Goal: Task Accomplishment & Management: Use online tool/utility

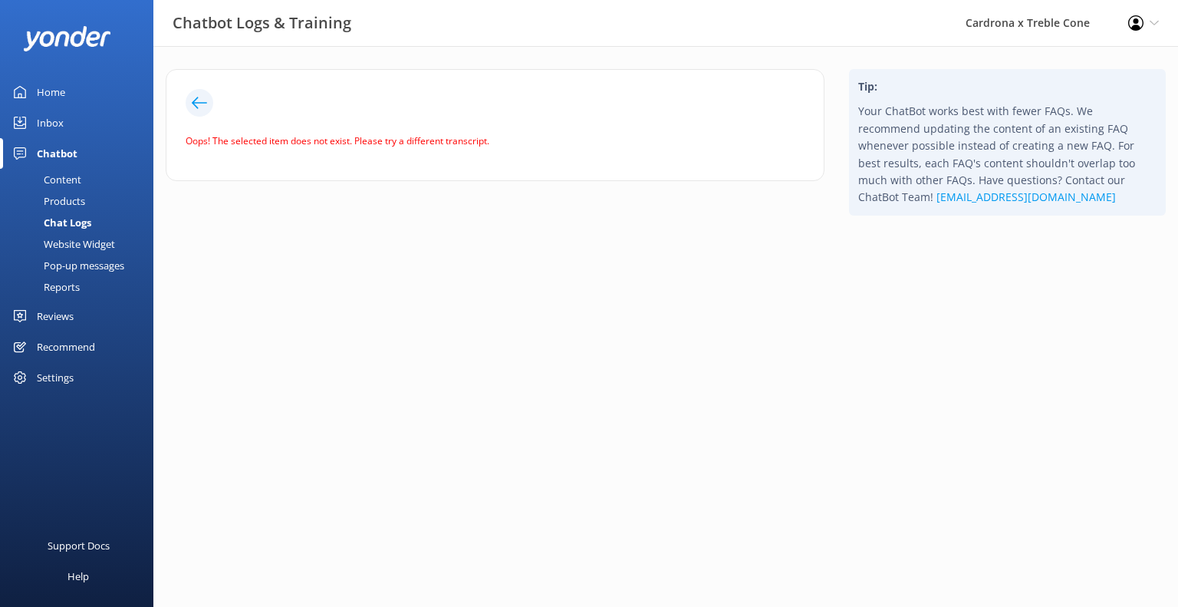
click at [197, 107] on icon at bounding box center [199, 102] width 15 height 15
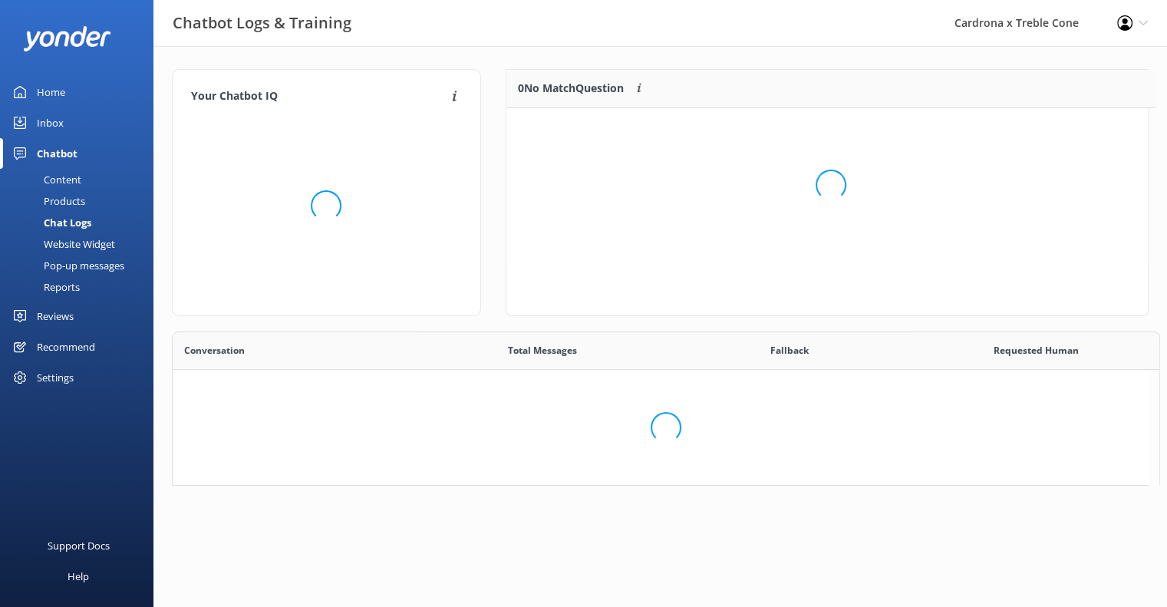
scroll to position [12, 12]
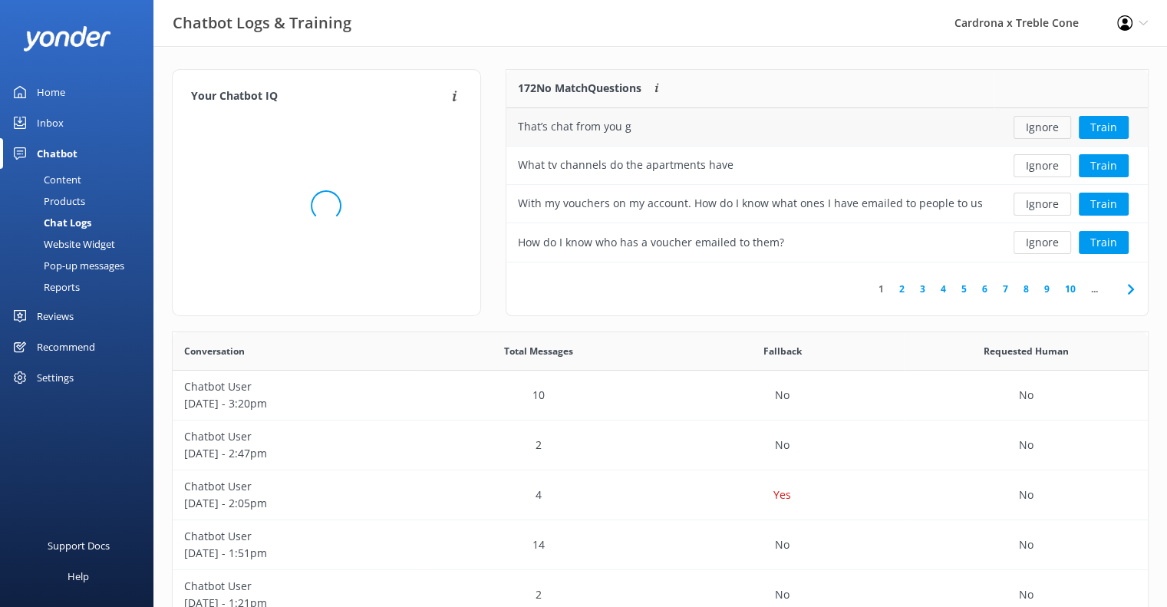
click at [1036, 127] on button "Ignore" at bounding box center [1042, 127] width 58 height 23
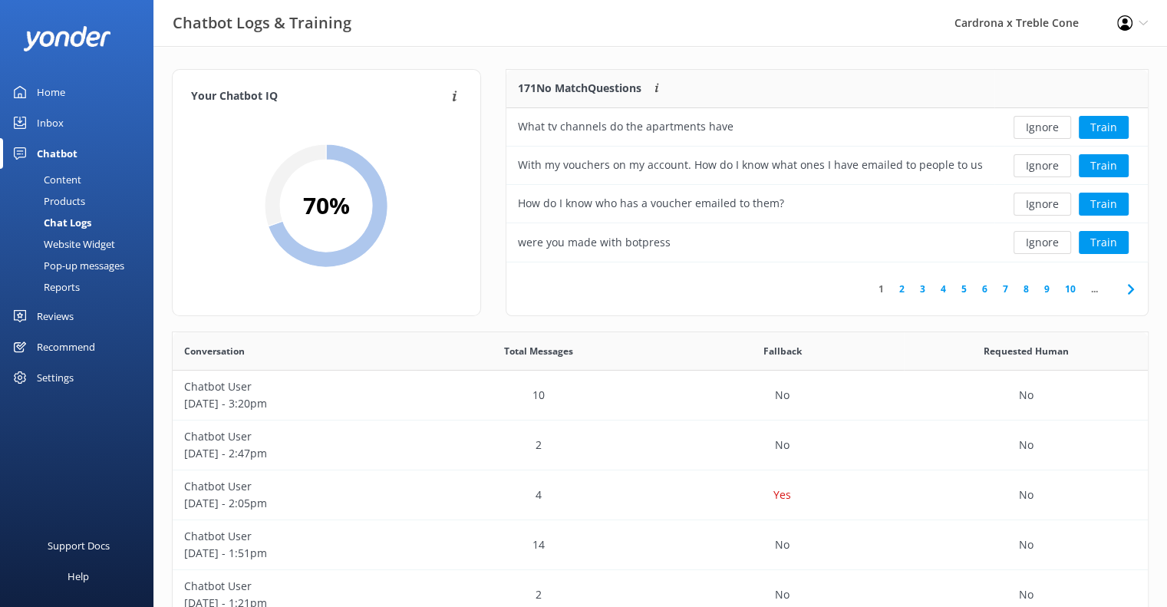
click at [1035, 127] on button "Ignore" at bounding box center [1042, 127] width 58 height 23
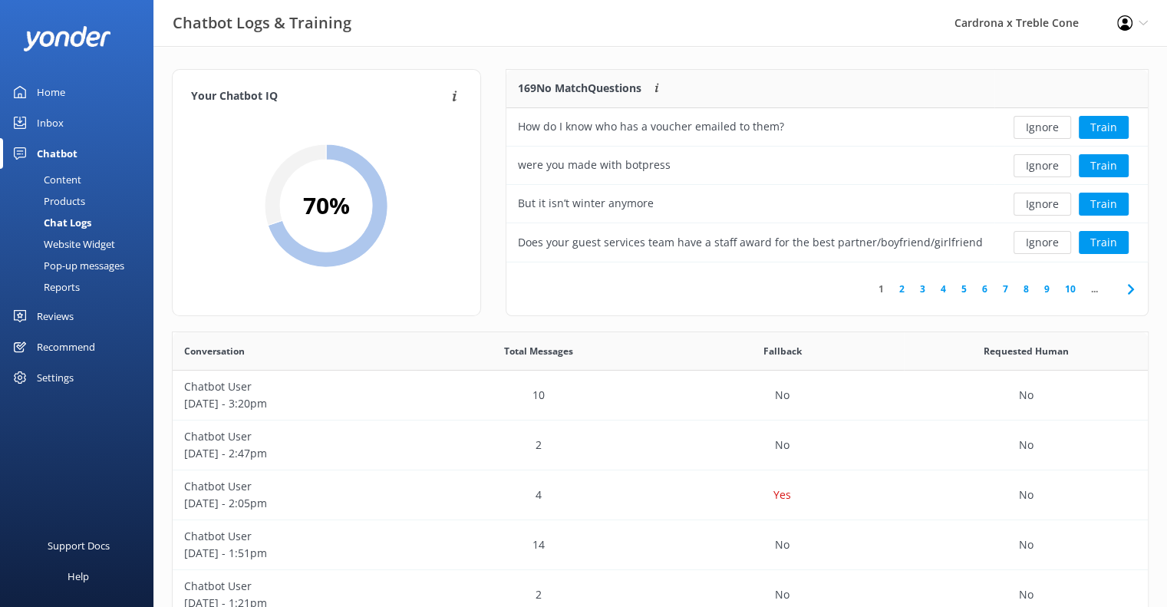
click at [1035, 127] on button "Ignore" at bounding box center [1042, 127] width 58 height 23
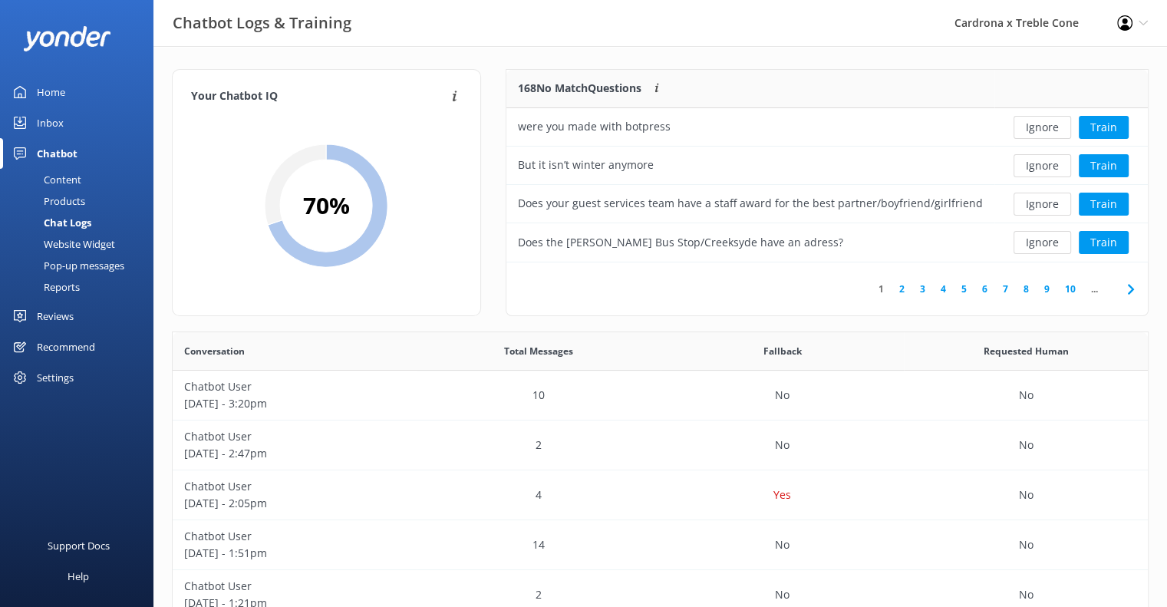
click at [1035, 127] on button "Ignore" at bounding box center [1042, 127] width 58 height 23
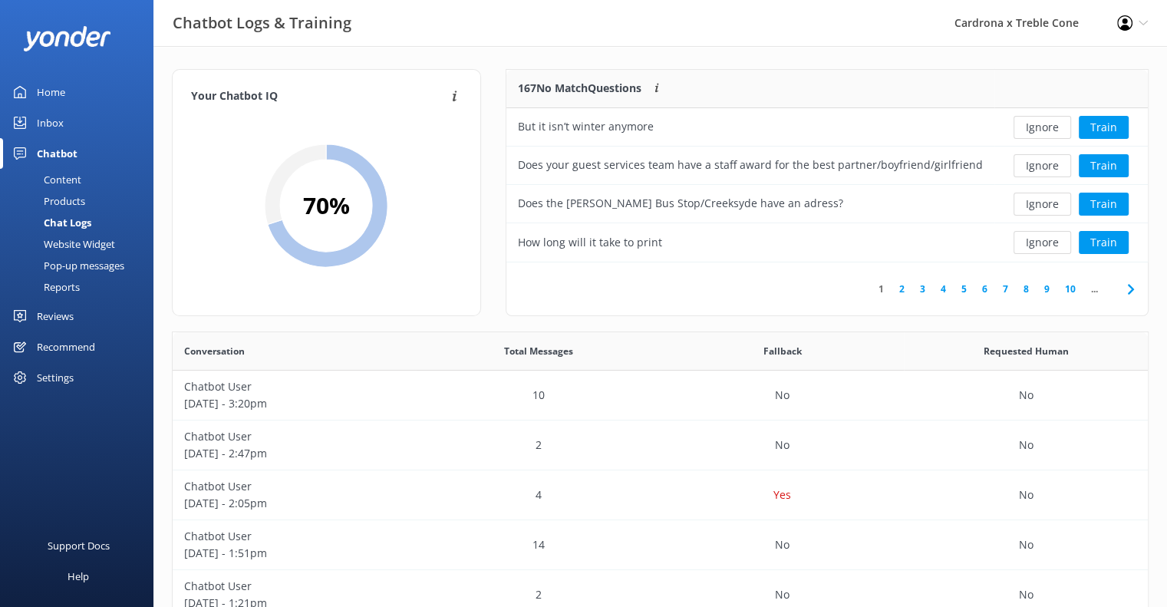
click at [1035, 127] on button "Ignore" at bounding box center [1042, 127] width 58 height 23
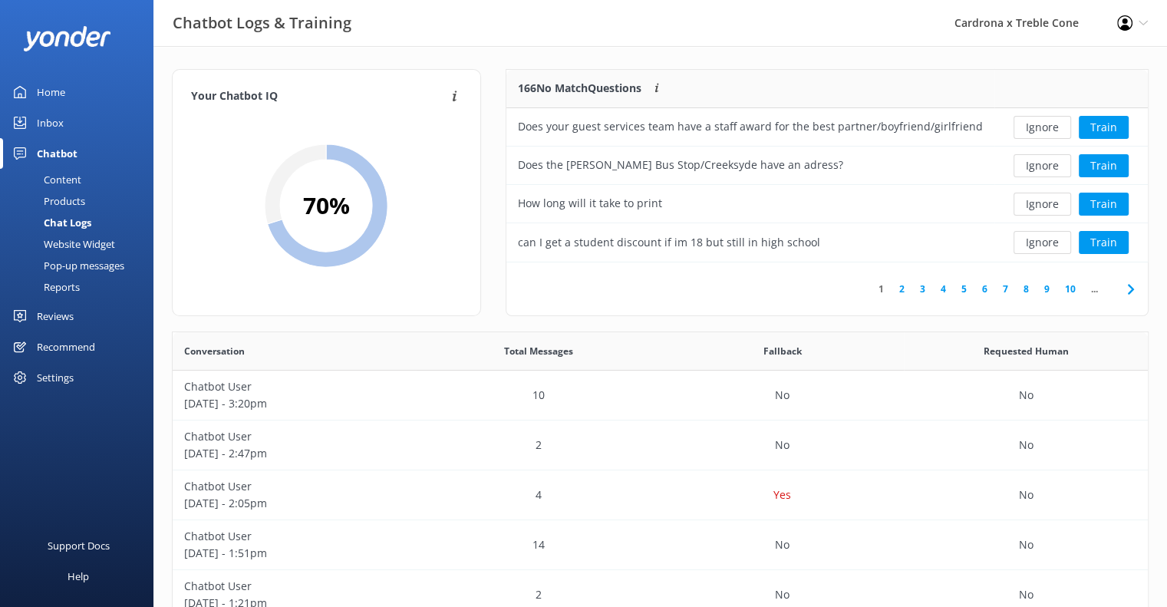
click at [1035, 127] on button "Ignore" at bounding box center [1042, 127] width 58 height 23
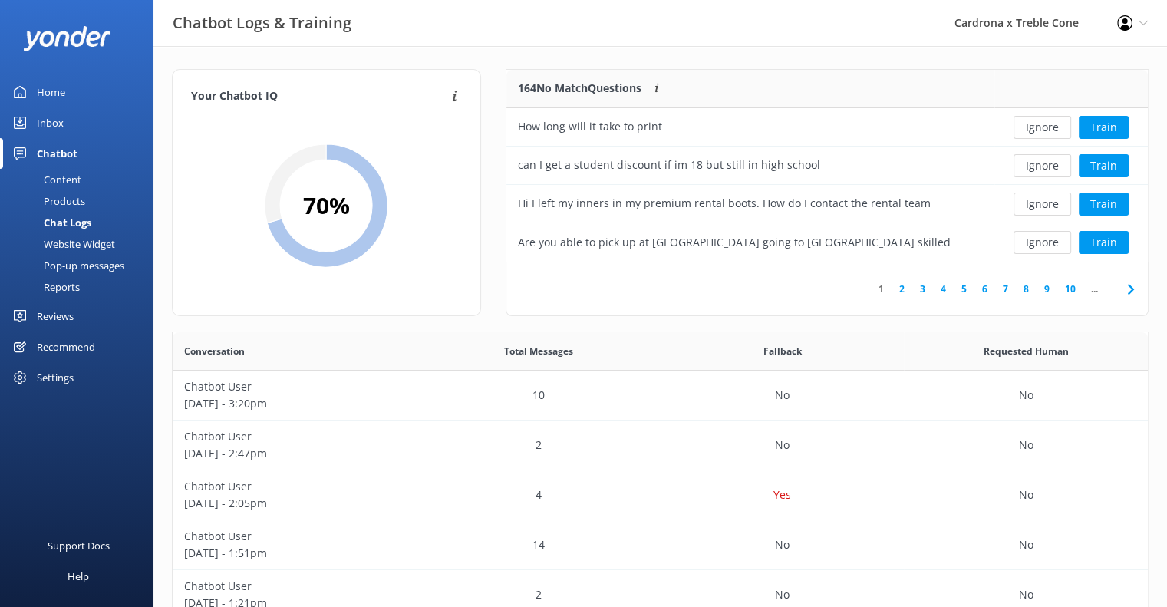
click at [1035, 127] on button "Ignore" at bounding box center [1042, 127] width 58 height 23
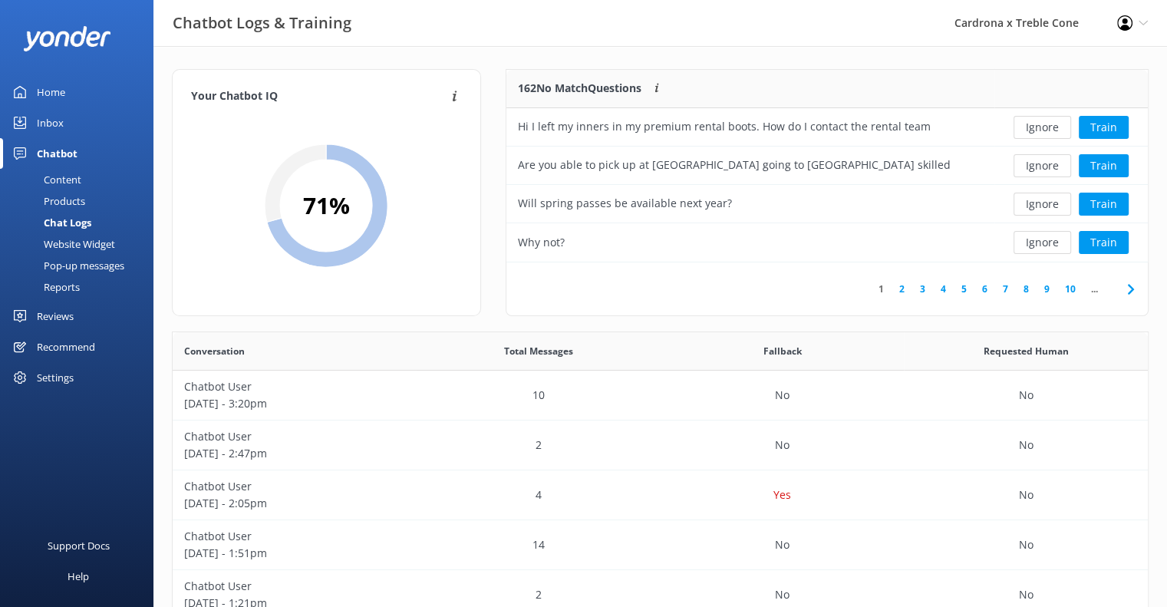
click at [1035, 127] on button "Ignore" at bounding box center [1042, 127] width 58 height 23
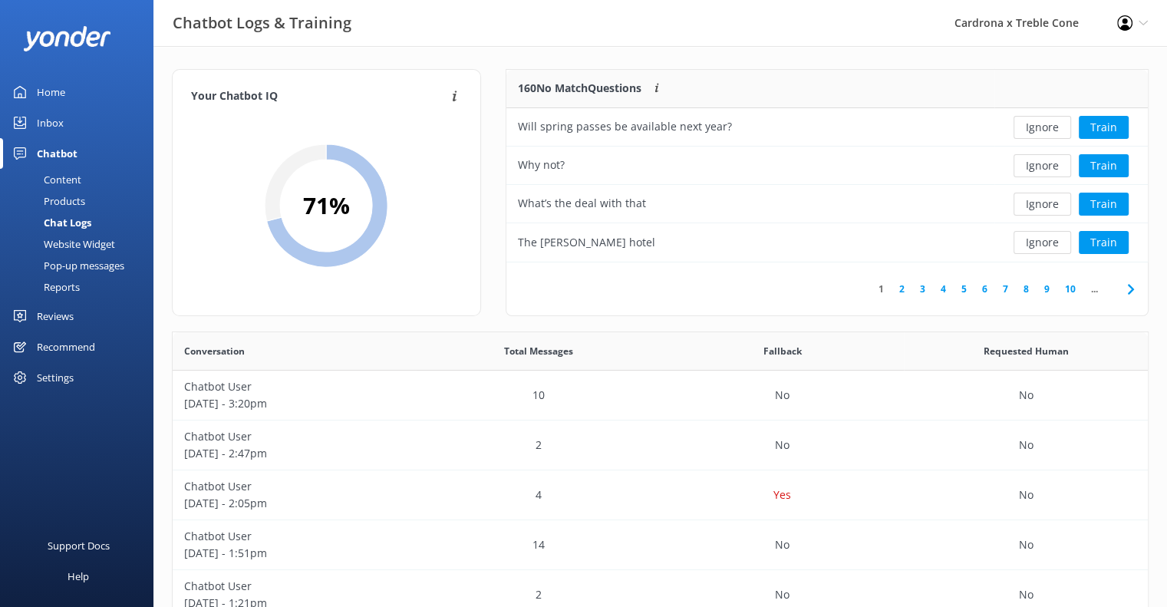
click at [1035, 127] on button "Ignore" at bounding box center [1042, 127] width 58 height 23
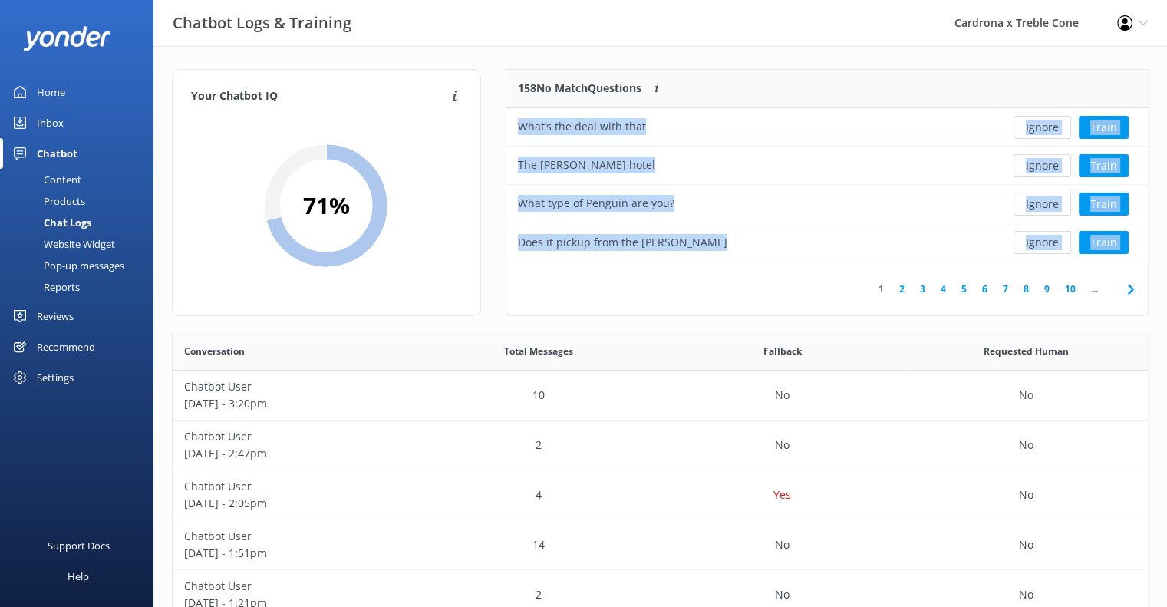
click at [1035, 127] on button "Ignore" at bounding box center [1042, 127] width 58 height 23
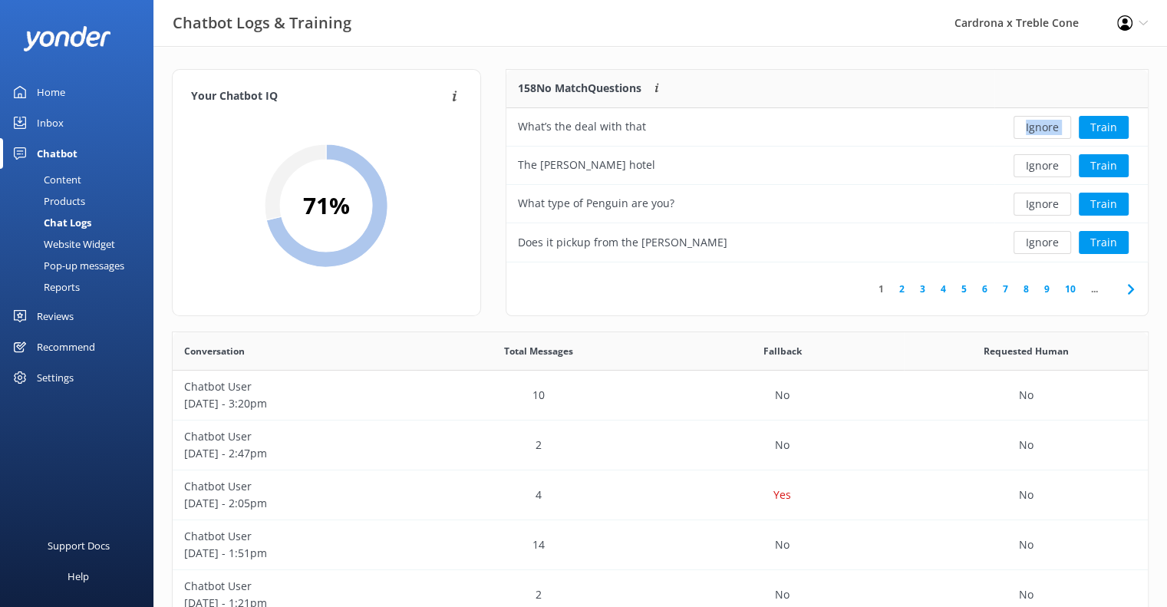
click at [1035, 127] on div "Ignore Train" at bounding box center [1071, 127] width 130 height 23
click at [1035, 127] on button "Ignore" at bounding box center [1042, 127] width 58 height 23
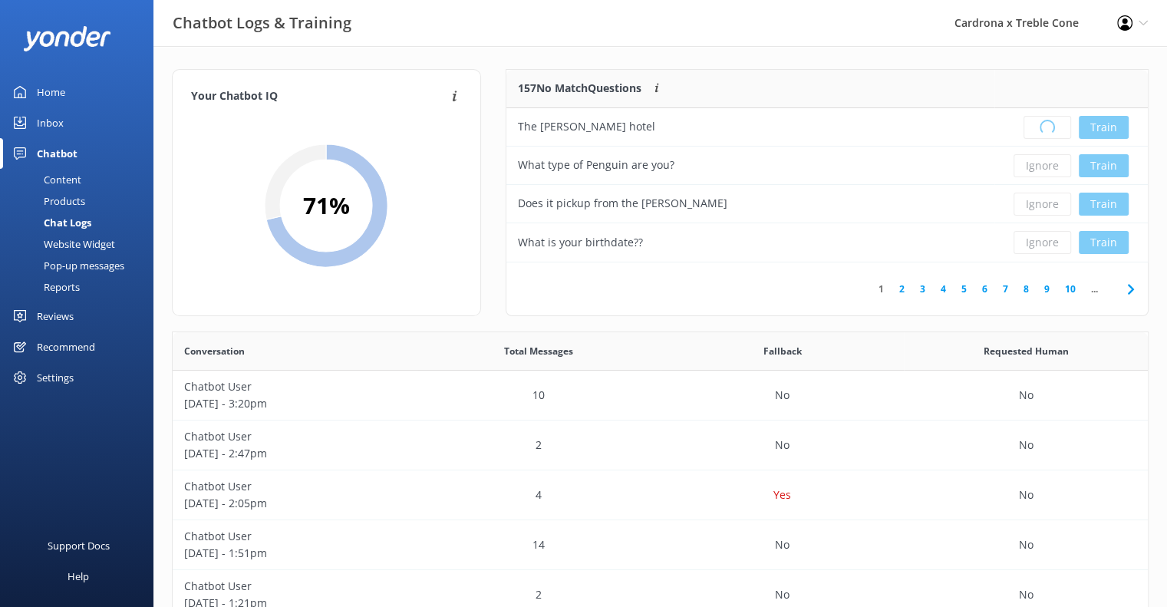
click at [1035, 127] on div "Loading.. Train" at bounding box center [1071, 127] width 130 height 23
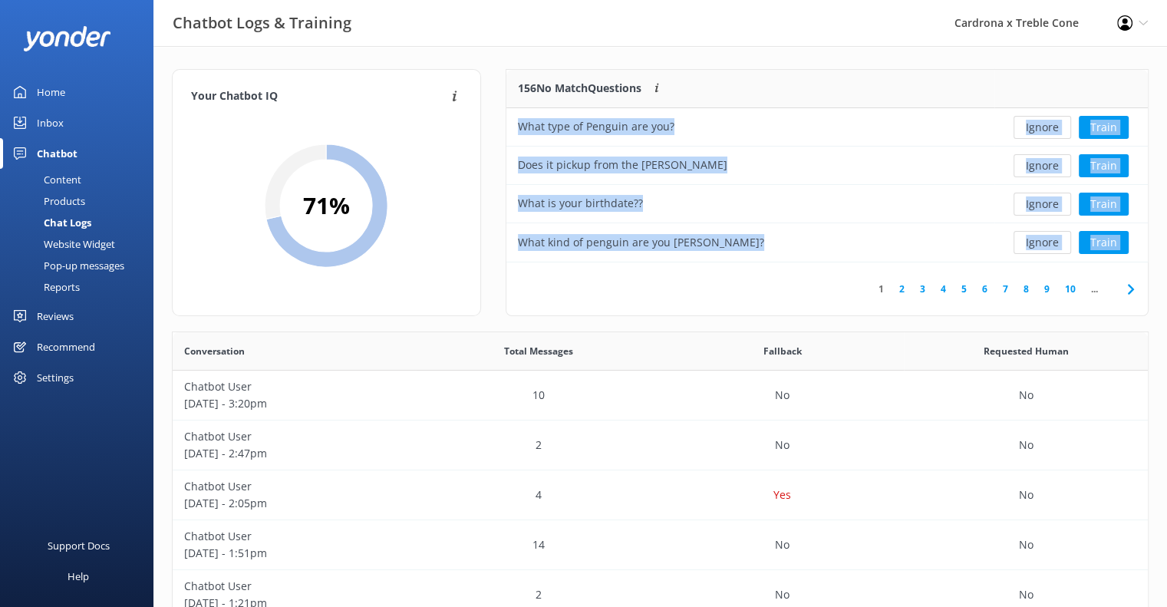
click at [1035, 127] on button "Ignore" at bounding box center [1042, 127] width 58 height 23
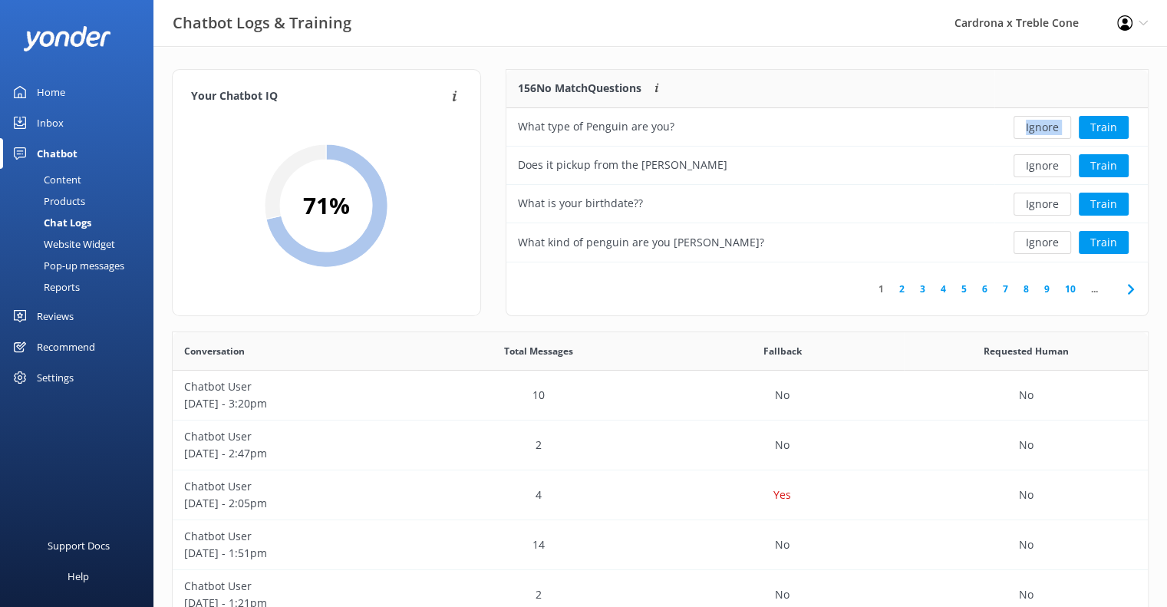
click at [1035, 127] on div "Ignore Train" at bounding box center [1071, 127] width 130 height 23
click at [1035, 127] on button "Ignore" at bounding box center [1042, 127] width 58 height 23
click at [1035, 127] on div "Ignore Train" at bounding box center [1071, 127] width 130 height 23
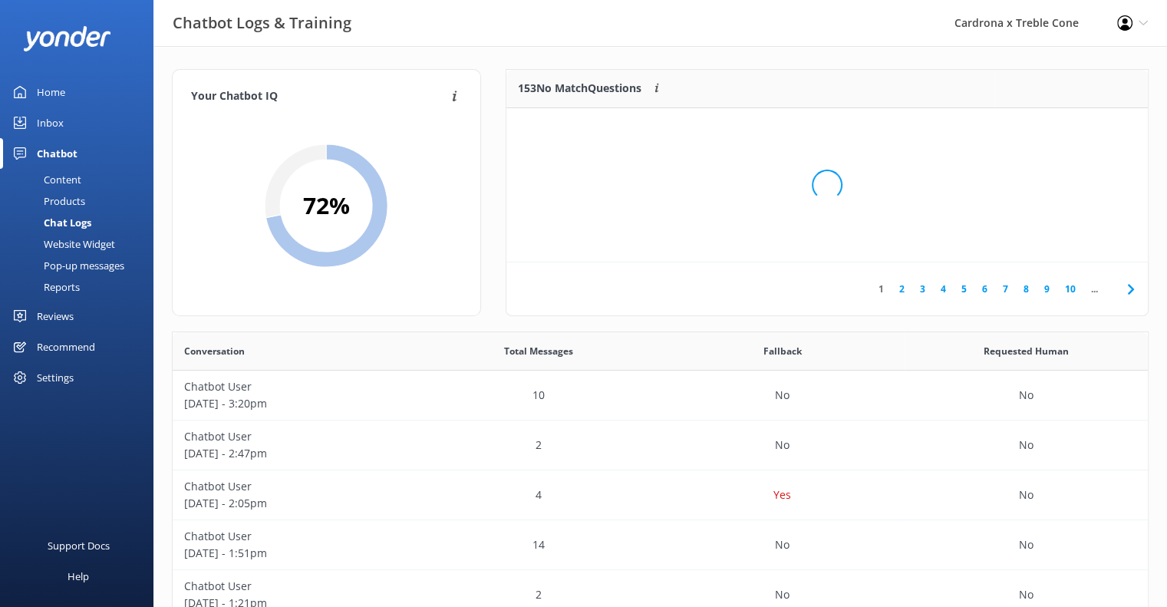
click at [1035, 127] on div "Loading.." at bounding box center [827, 185] width 611 height 607
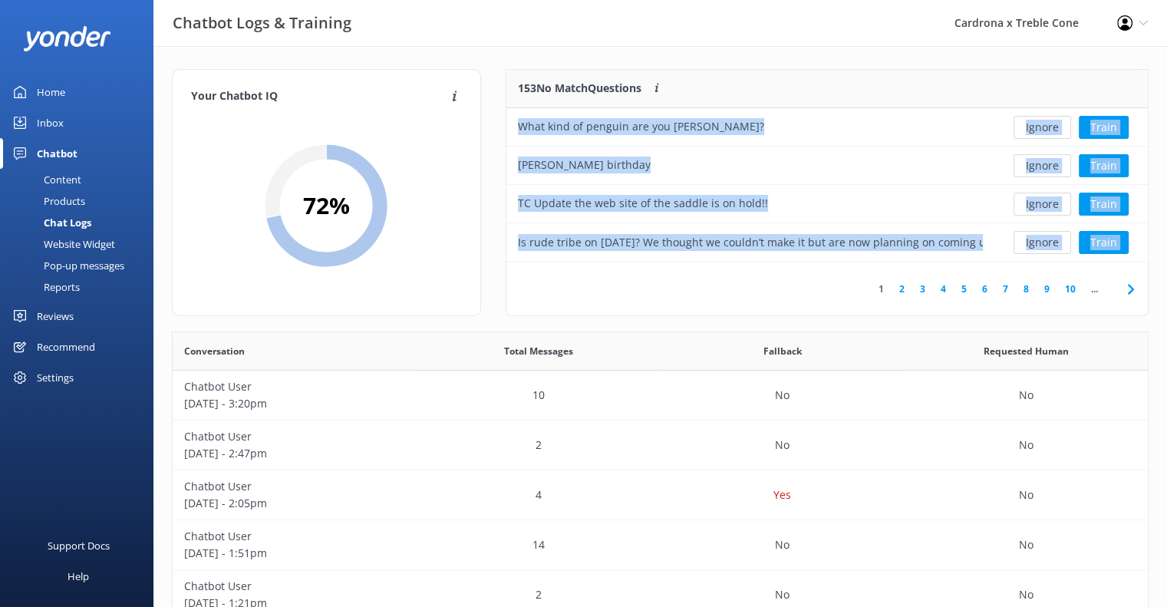
click at [1035, 127] on button "Ignore" at bounding box center [1042, 127] width 58 height 23
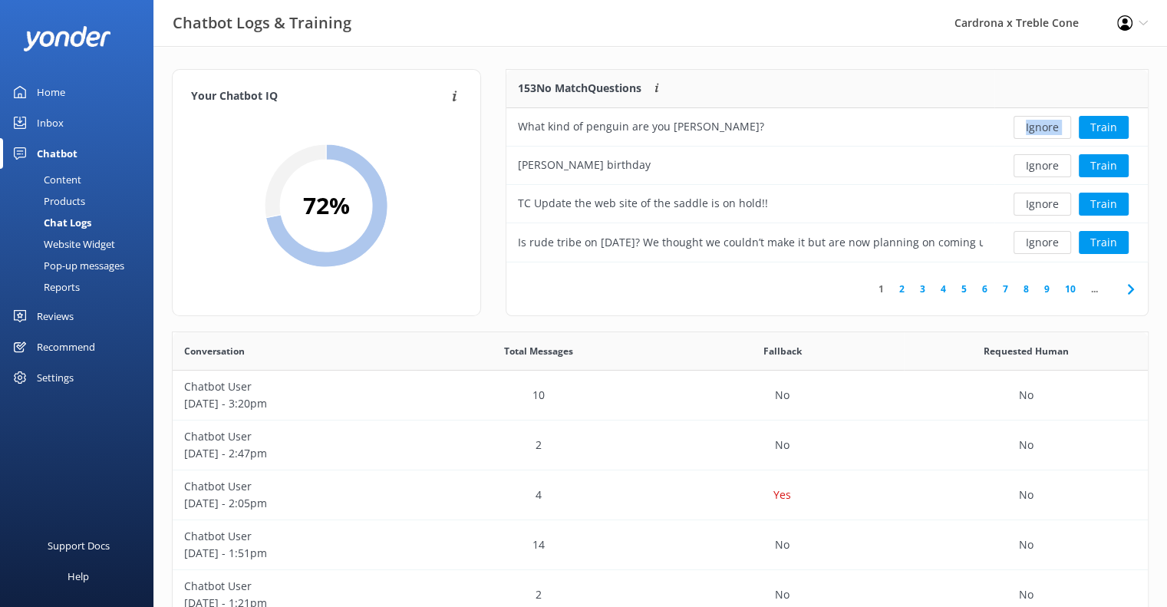
click at [1035, 127] on div "Ignore Train" at bounding box center [1071, 127] width 130 height 23
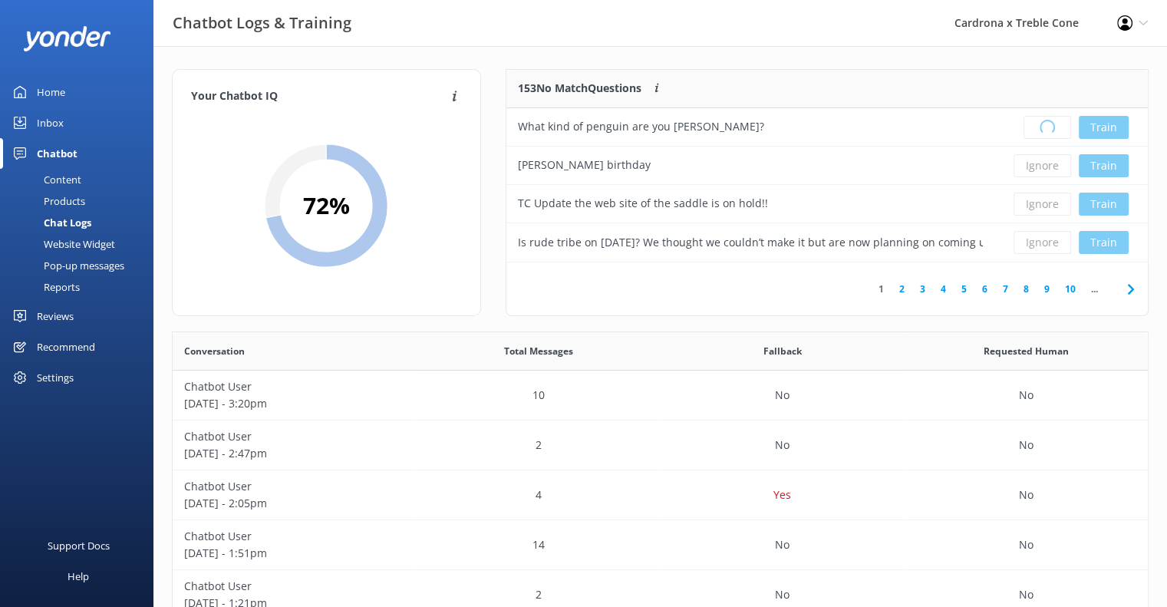
click at [1035, 127] on div "Loading.. Train" at bounding box center [1071, 127] width 130 height 23
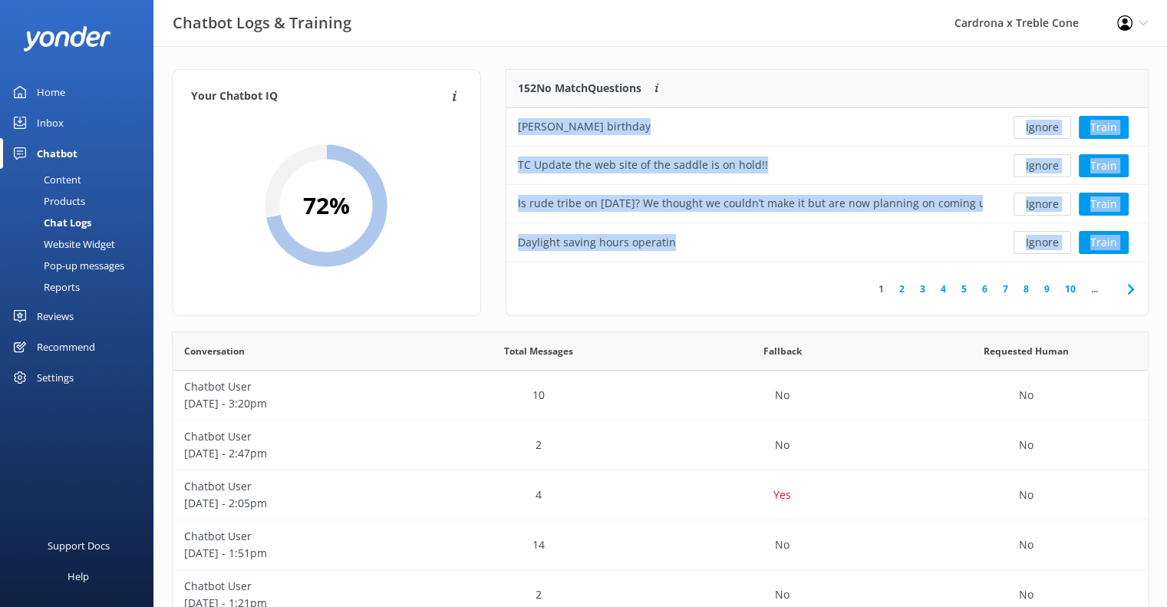
click at [1035, 127] on button "Ignore" at bounding box center [1042, 127] width 58 height 23
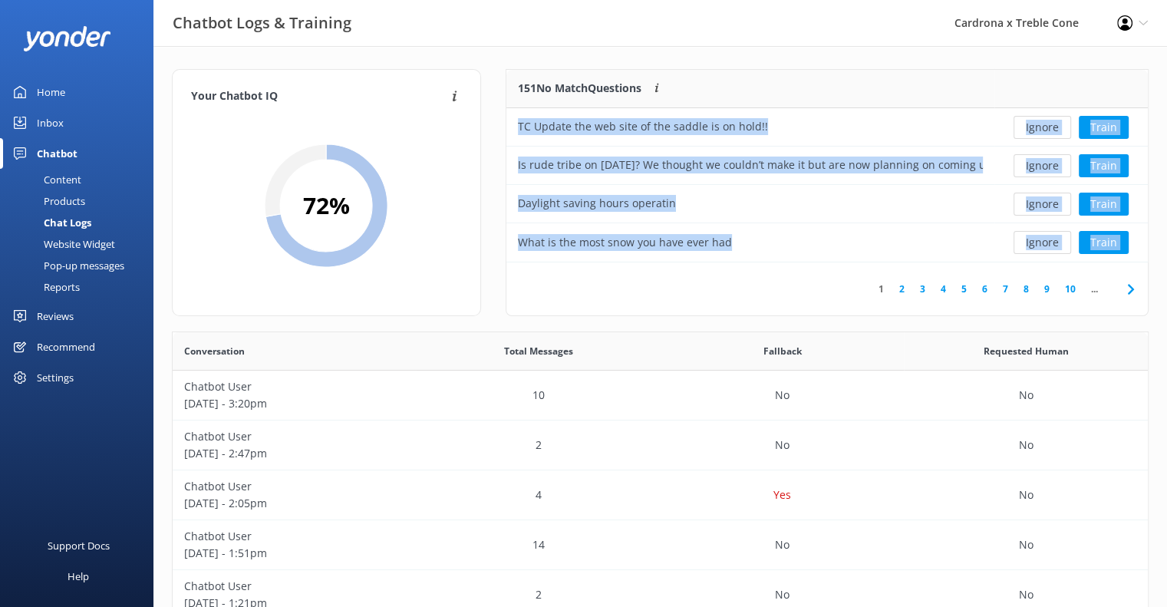
click at [1035, 127] on button "Ignore" at bounding box center [1042, 127] width 58 height 23
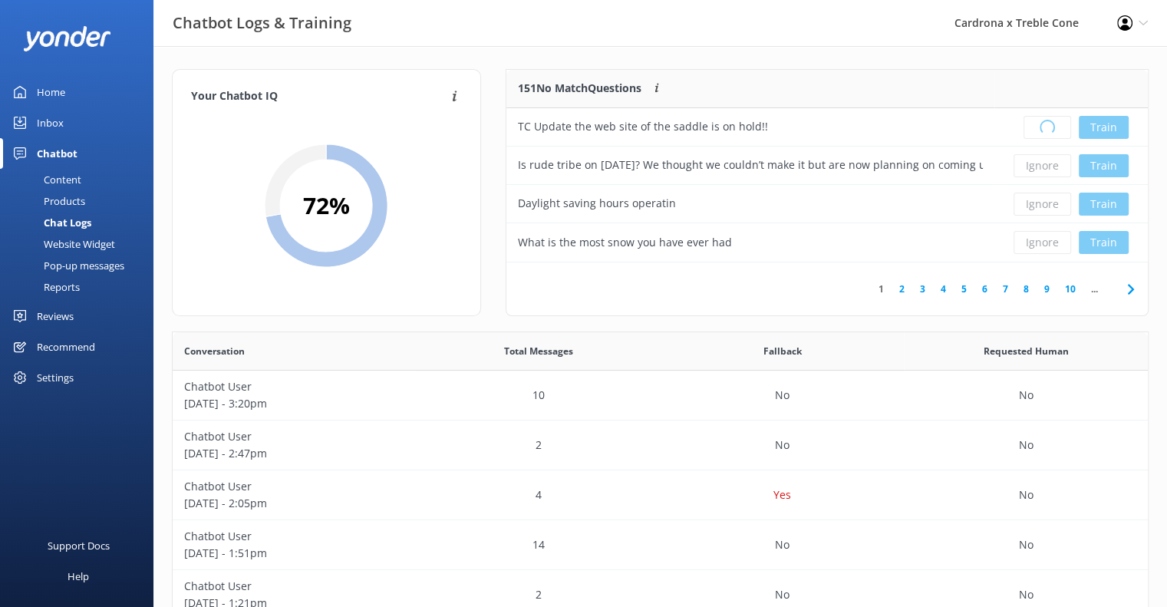
click at [1035, 127] on div "Loading.. Train" at bounding box center [1071, 127] width 130 height 23
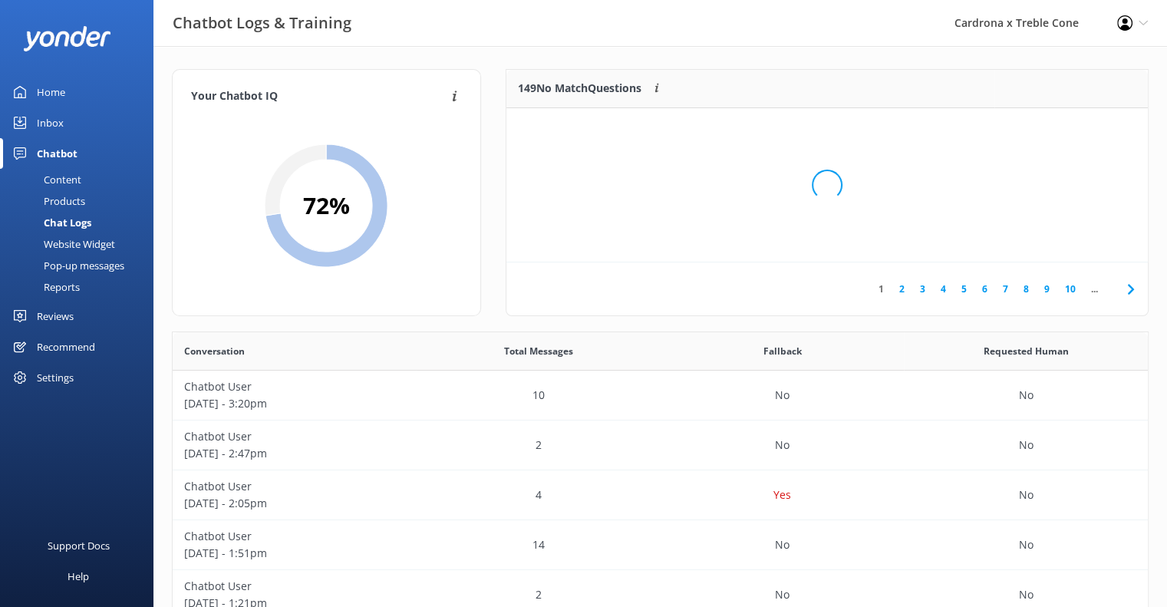
click at [1035, 127] on div "Loading.." at bounding box center [827, 185] width 611 height 607
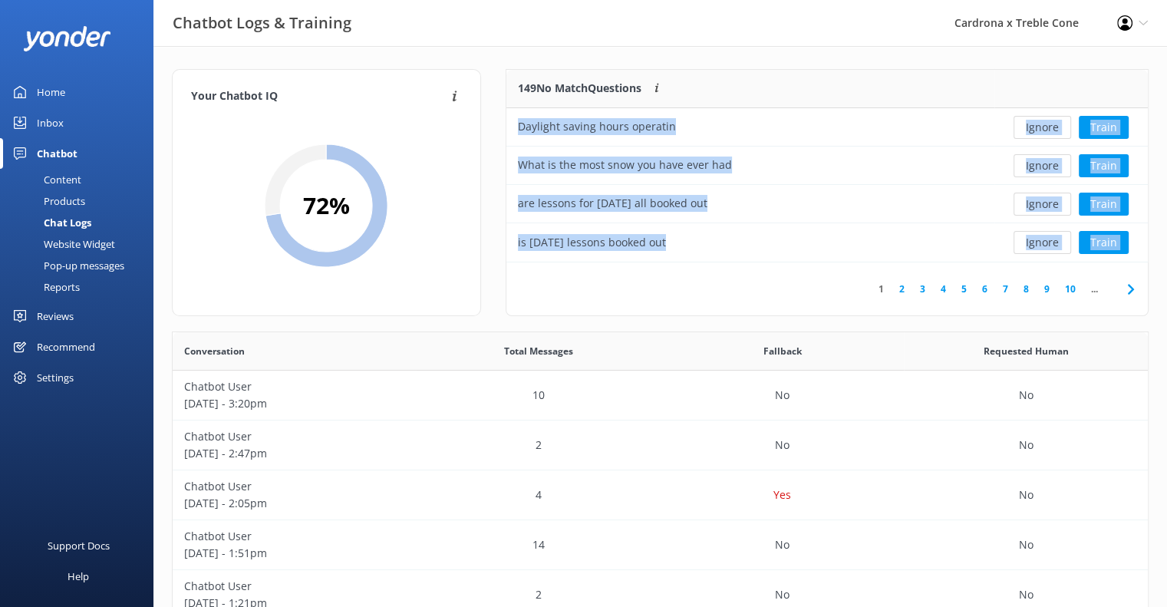
click at [1035, 127] on button "Ignore" at bounding box center [1042, 127] width 58 height 23
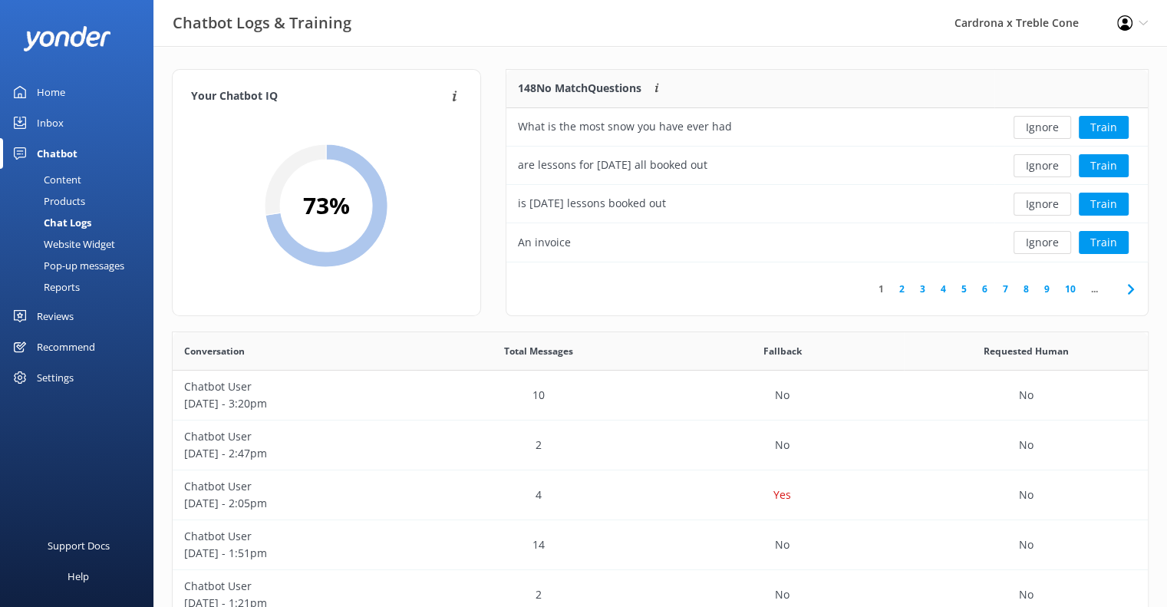
click at [1035, 127] on button "Ignore" at bounding box center [1042, 127] width 58 height 23
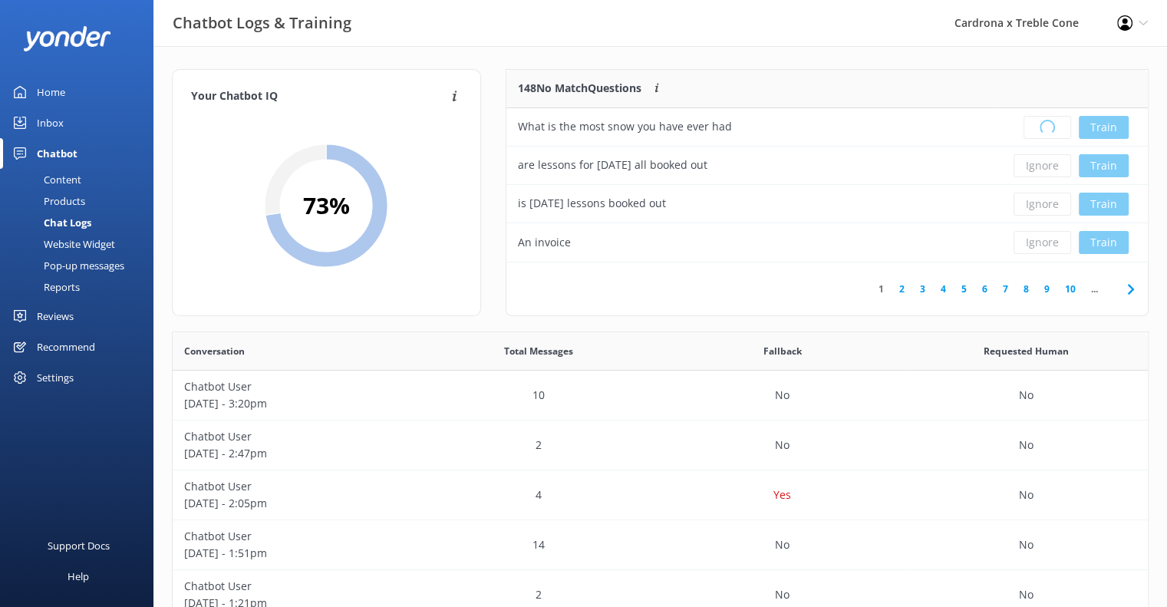
click at [1035, 127] on div "Loading.. Train" at bounding box center [1071, 127] width 130 height 23
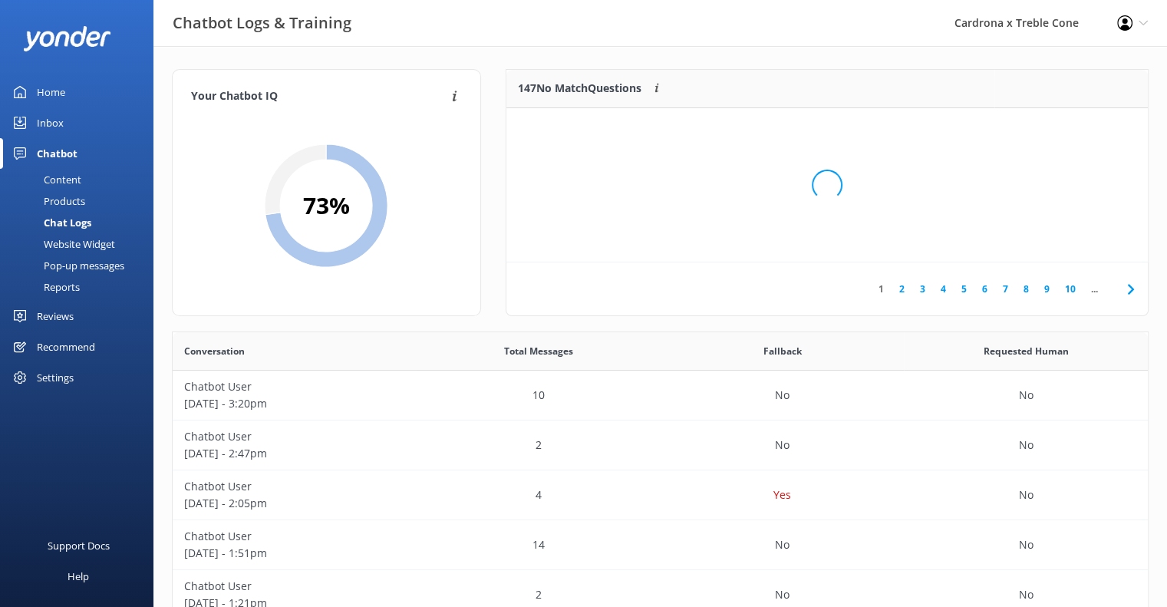
click at [1035, 127] on div "Loading.." at bounding box center [827, 185] width 611 height 607
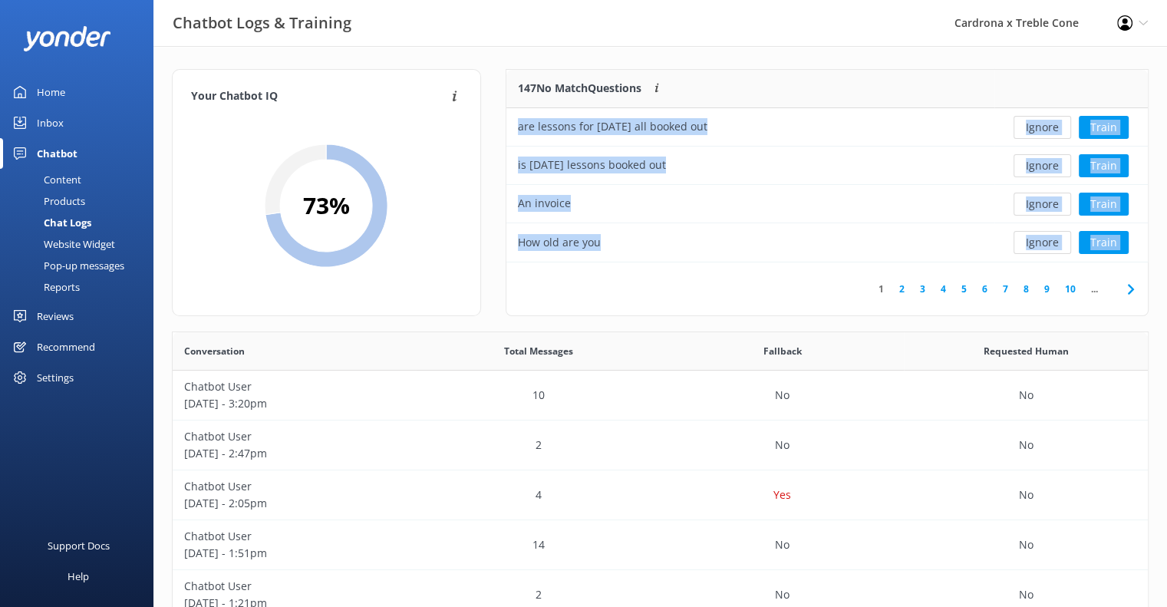
click at [1035, 127] on button "Ignore" at bounding box center [1042, 127] width 58 height 23
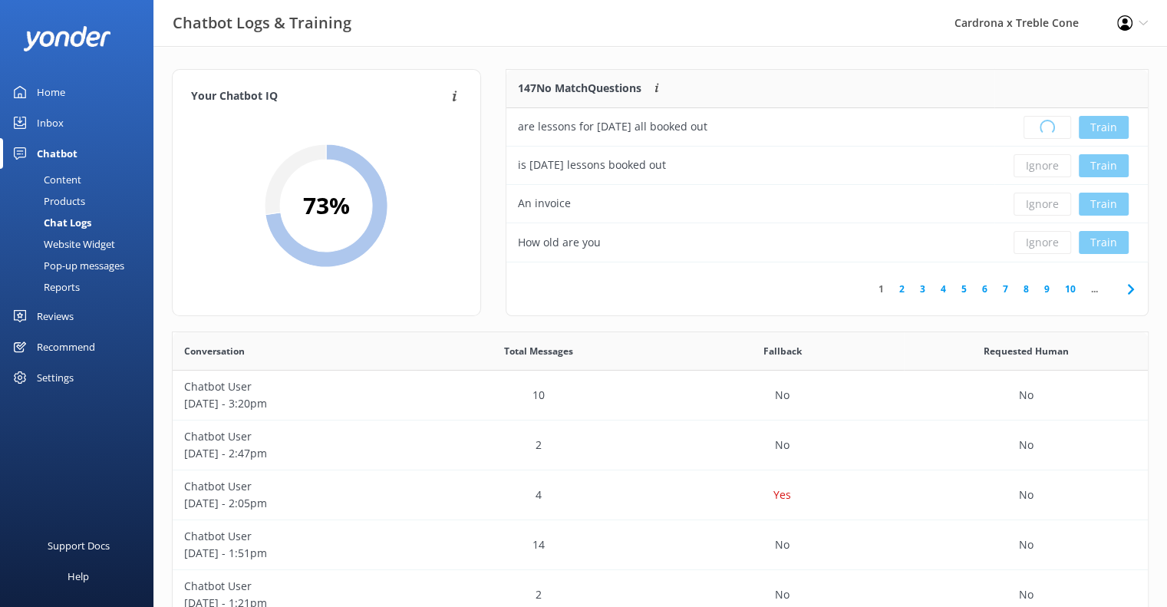
click at [1035, 127] on div "Loading.. Train" at bounding box center [1071, 127] width 130 height 23
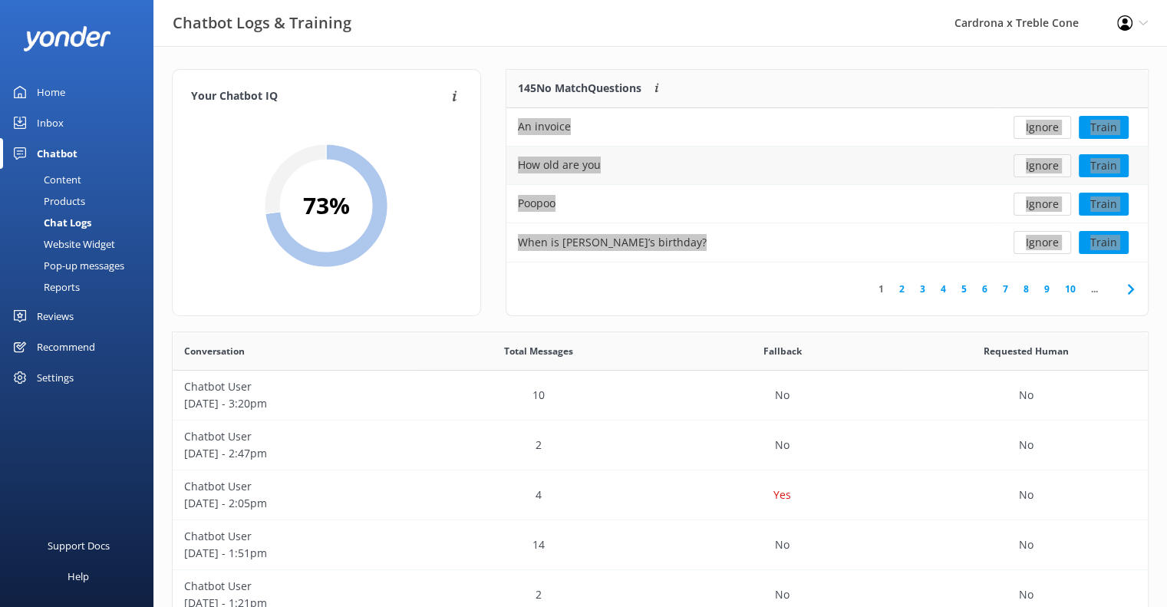
click at [1033, 171] on button "Ignore" at bounding box center [1042, 165] width 58 height 23
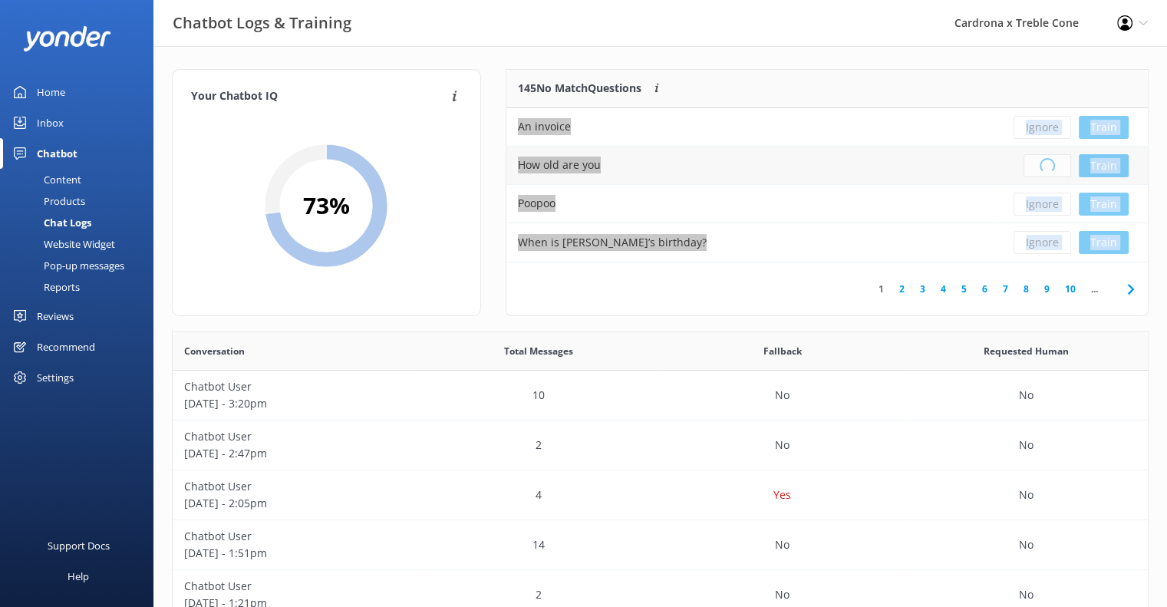
click at [1034, 170] on div "Loading.. Train" at bounding box center [1071, 165] width 130 height 23
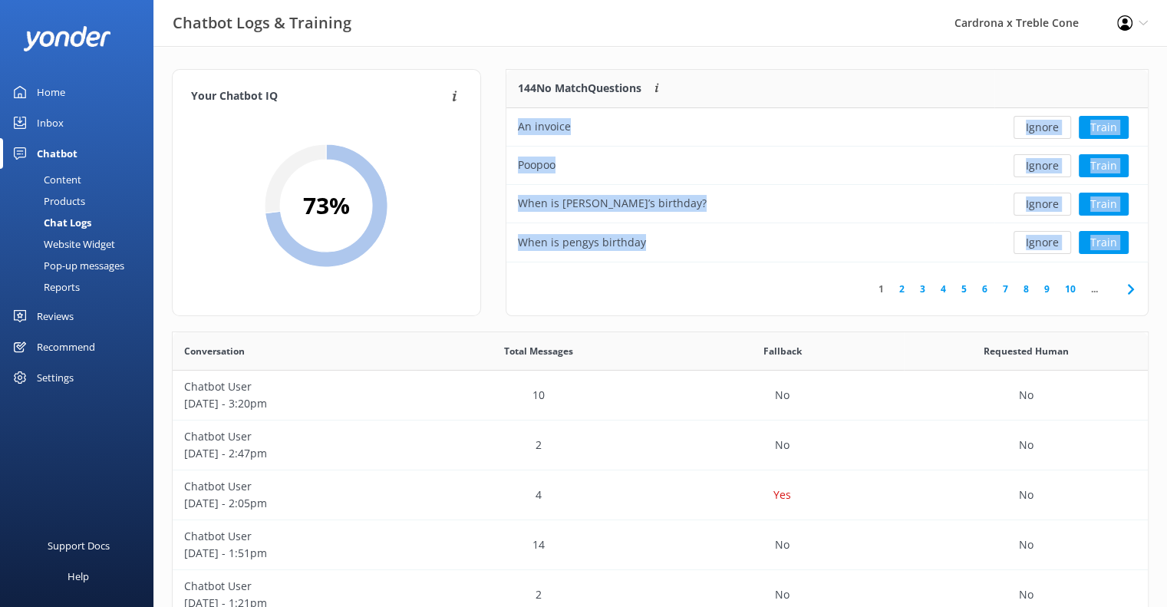
click at [1034, 170] on button "Ignore" at bounding box center [1042, 165] width 58 height 23
click at [1035, 170] on button "Ignore" at bounding box center [1042, 165] width 58 height 23
